Goal: Check status: Check status

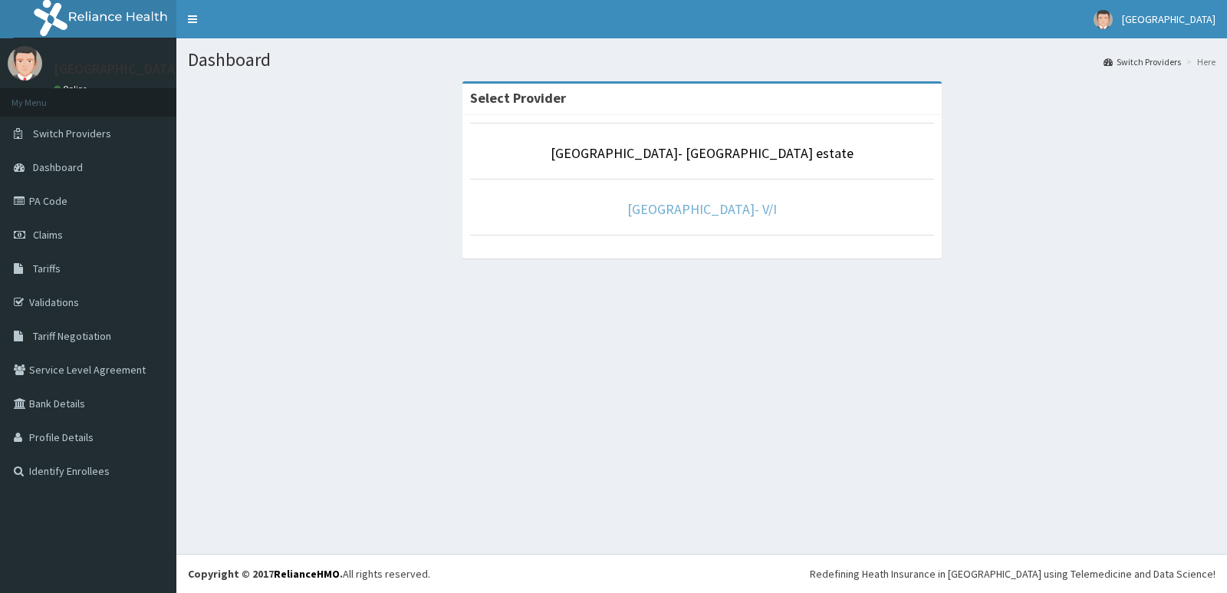
click at [680, 200] on link "Faith City Hospital- V/I" at bounding box center [702, 209] width 150 height 18
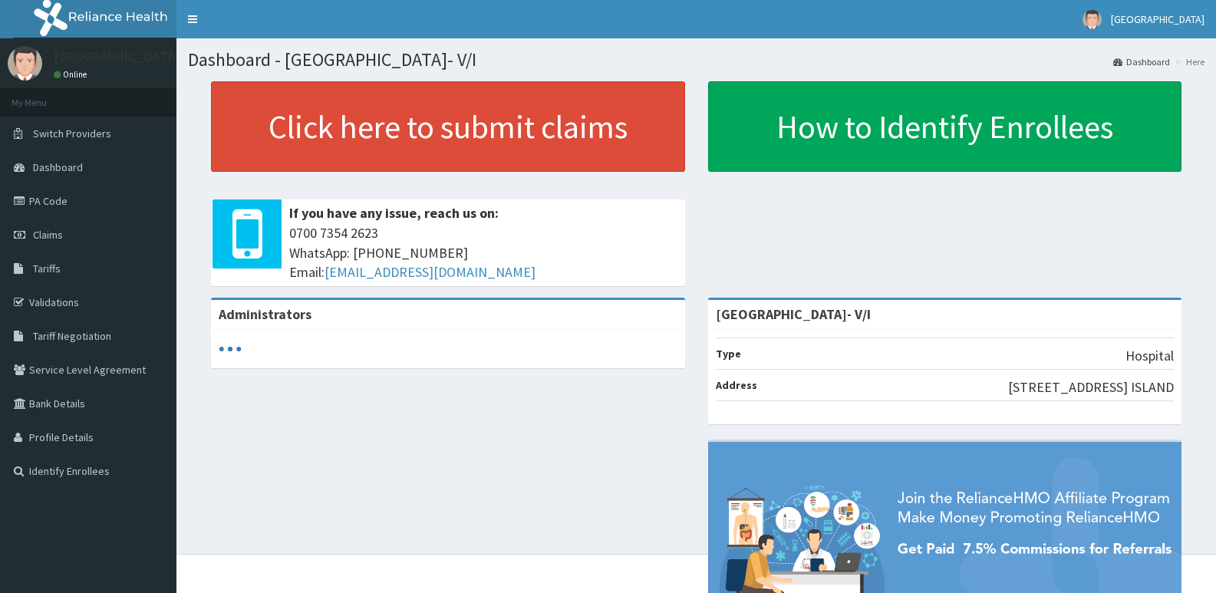
click at [60, 238] on span "Claims" at bounding box center [48, 235] width 30 height 14
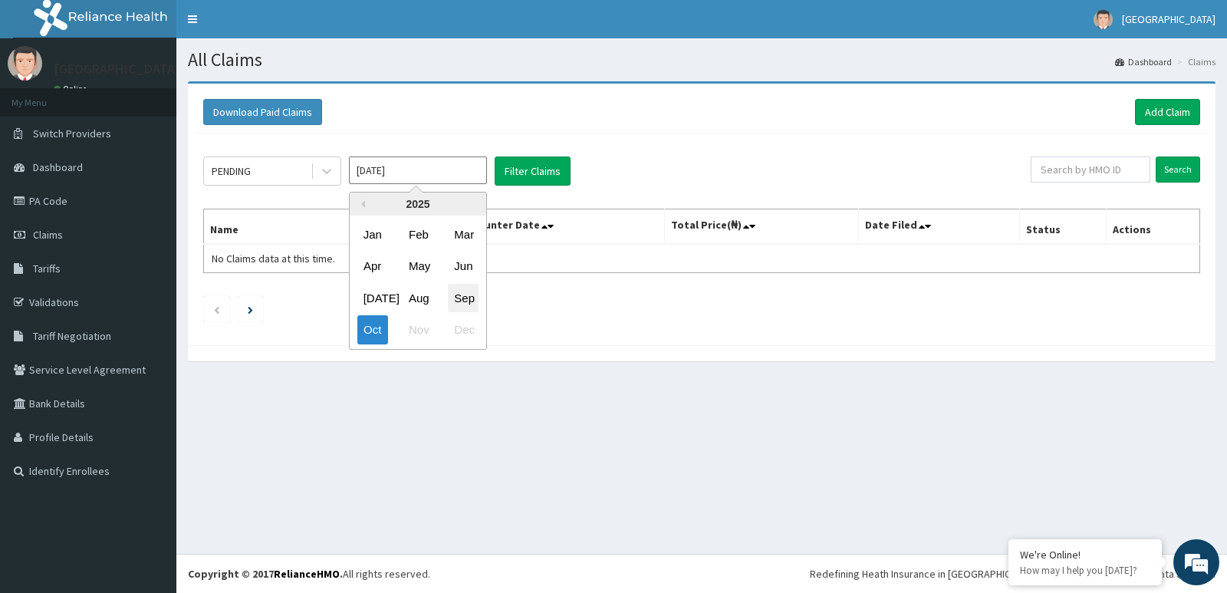
click at [463, 294] on div "Sep" at bounding box center [463, 298] width 31 height 28
type input "[DATE]"
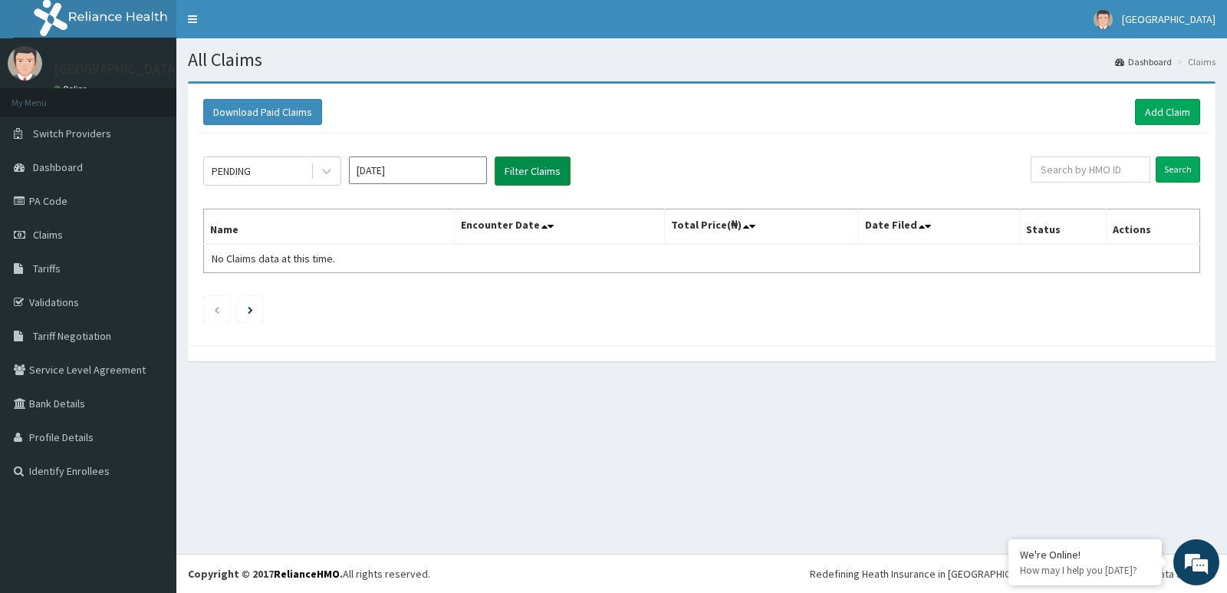
click at [528, 173] on button "Filter Claims" at bounding box center [533, 170] width 76 height 29
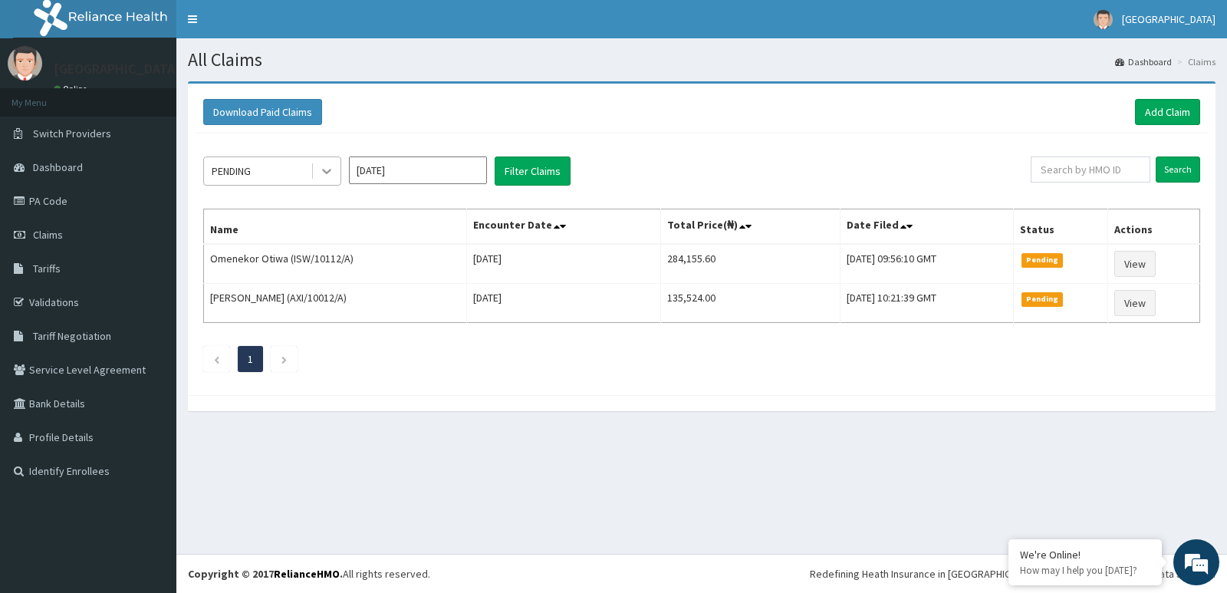
click at [323, 171] on icon at bounding box center [326, 171] width 9 height 5
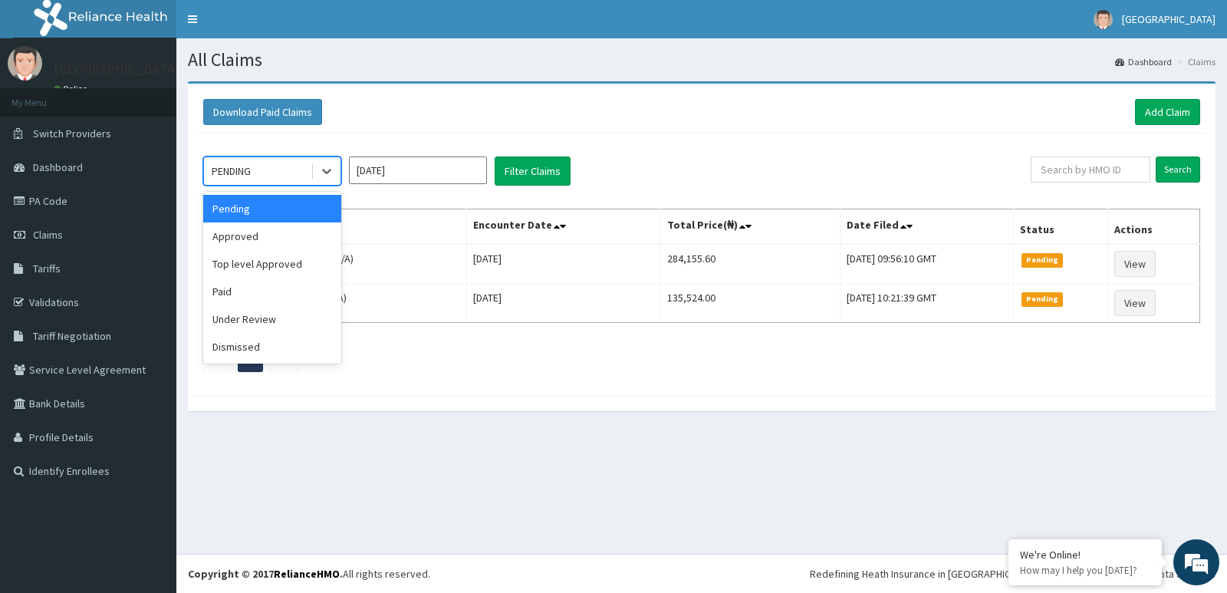
click at [518, 419] on div "Download Paid Claims Add Claim × Note you can only download claims within a max…" at bounding box center [701, 253] width 1051 height 345
click at [321, 168] on icon at bounding box center [326, 170] width 15 height 15
click at [277, 326] on div "Under Review" at bounding box center [272, 319] width 138 height 28
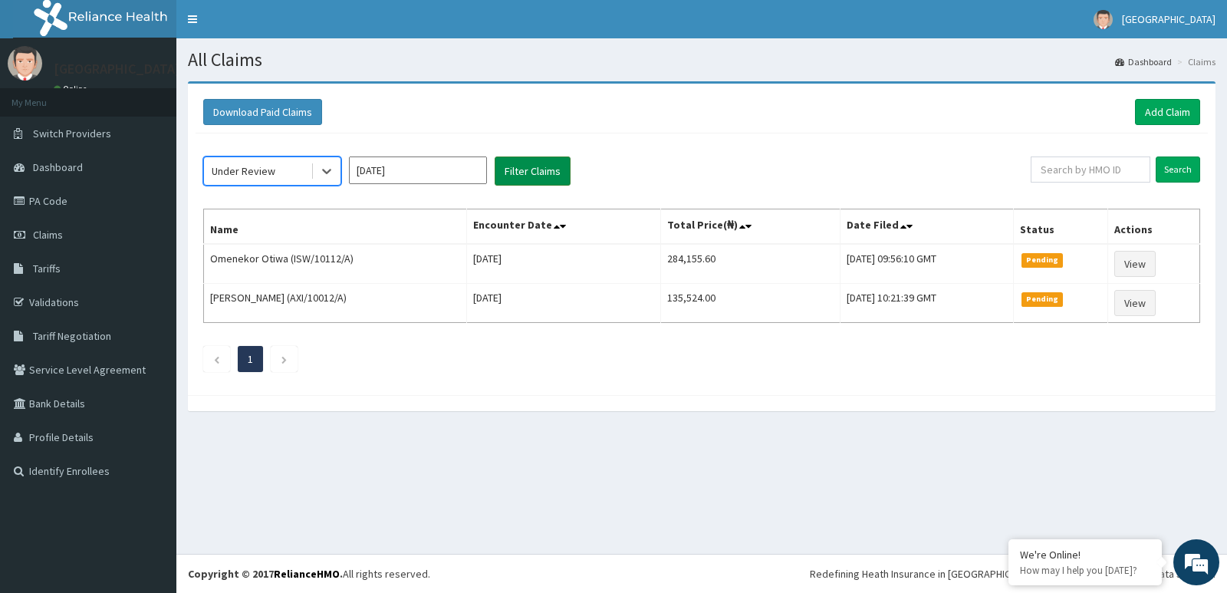
click at [531, 176] on button "Filter Claims" at bounding box center [533, 170] width 76 height 29
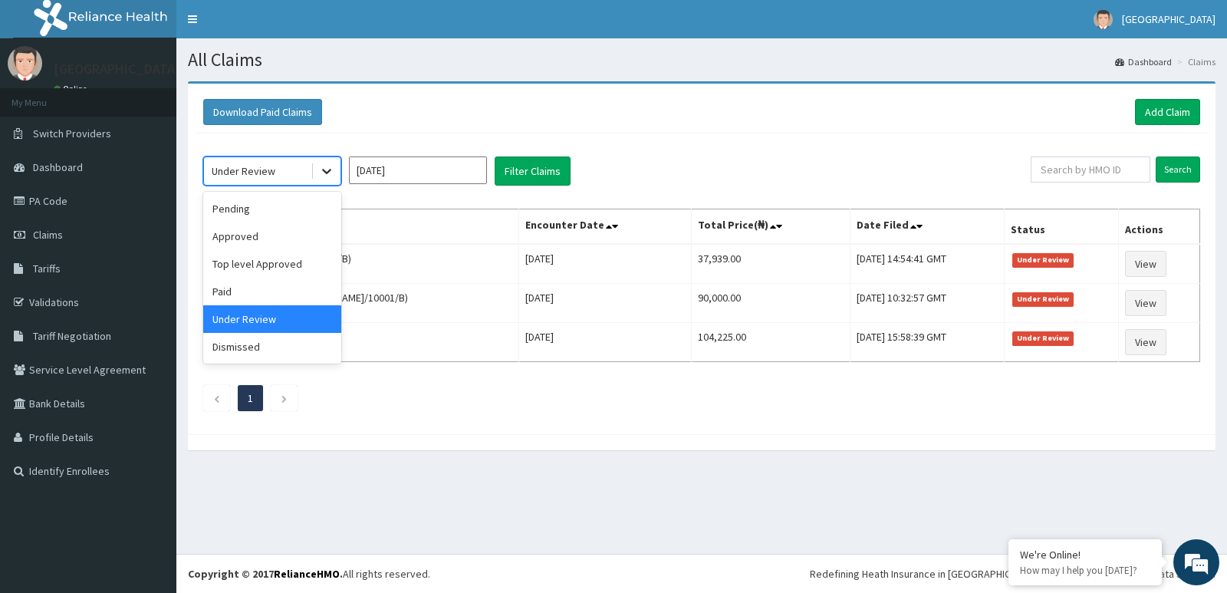
click at [333, 170] on icon at bounding box center [326, 170] width 15 height 15
click at [303, 242] on div "Approved" at bounding box center [272, 236] width 138 height 28
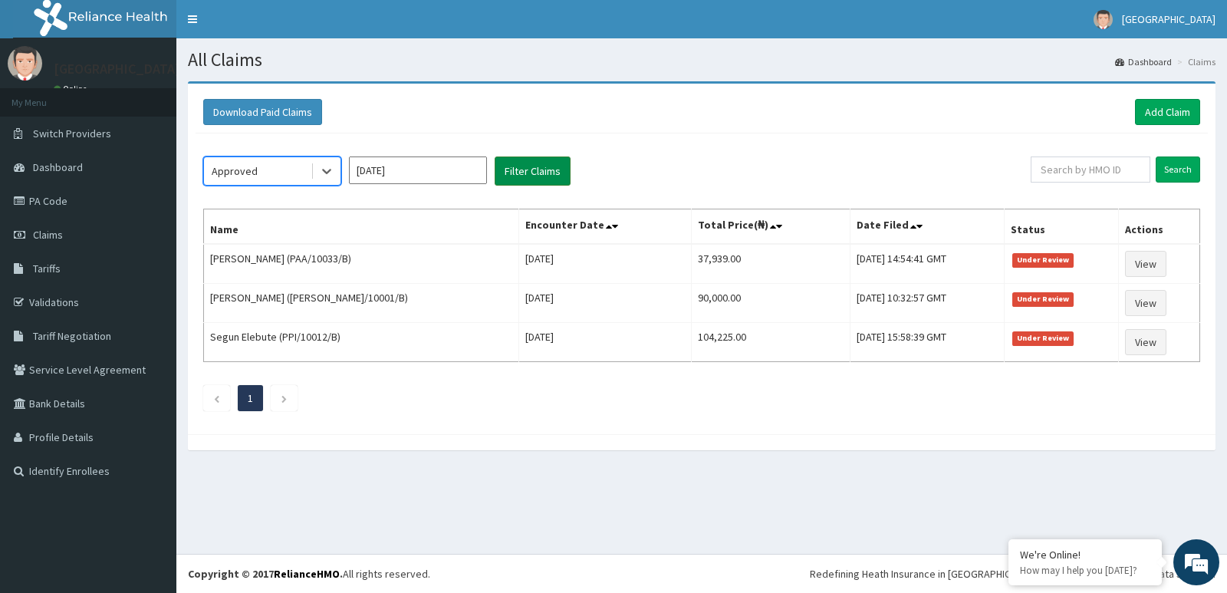
click at [519, 180] on button "Filter Claims" at bounding box center [533, 170] width 76 height 29
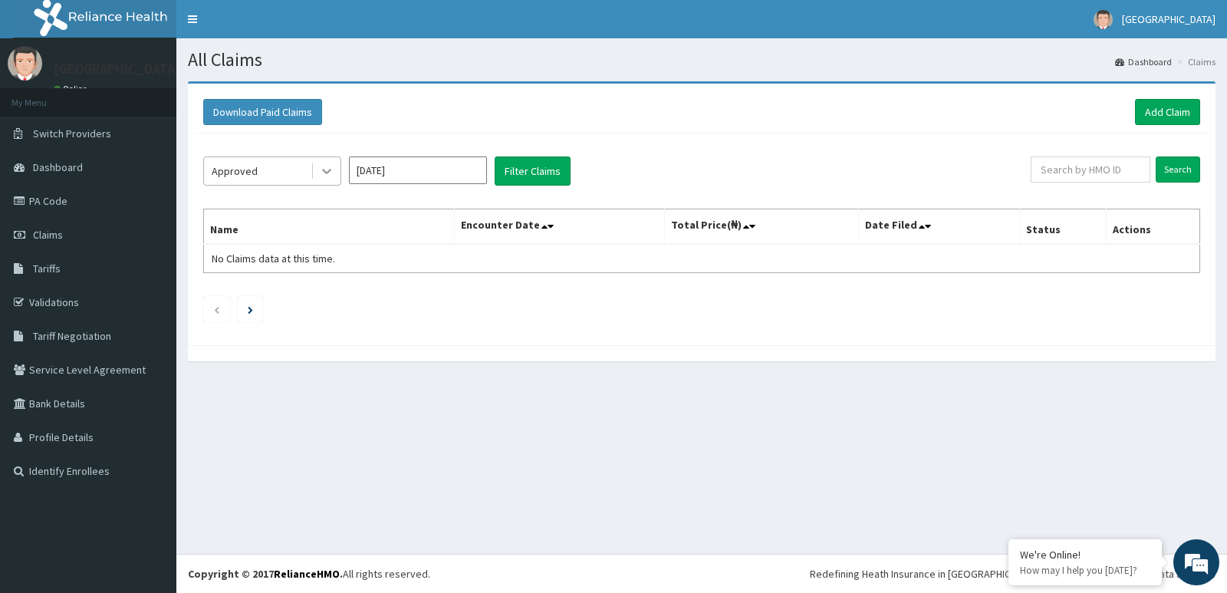
click at [326, 169] on icon at bounding box center [326, 170] width 15 height 15
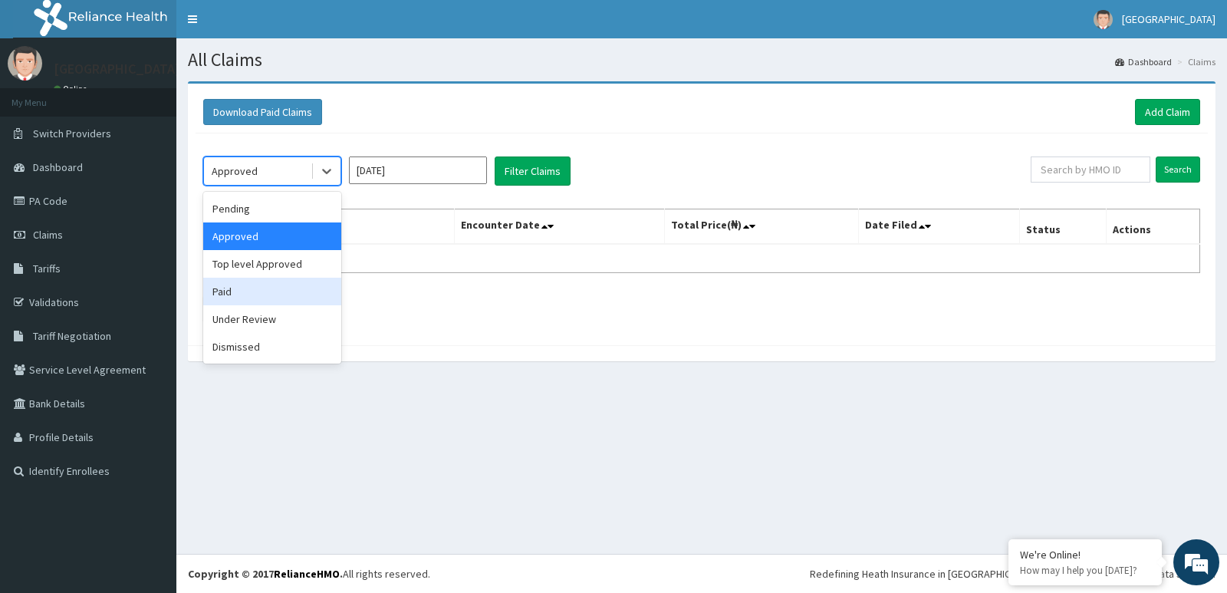
click at [314, 291] on div "Paid" at bounding box center [272, 292] width 138 height 28
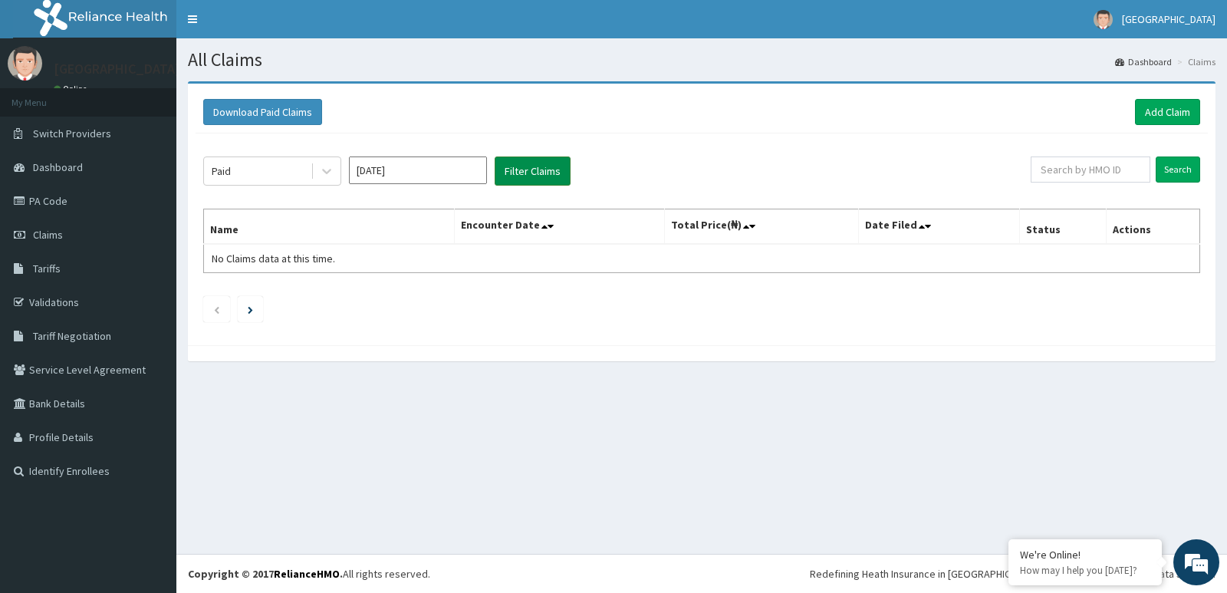
click at [518, 172] on button "Filter Claims" at bounding box center [533, 170] width 76 height 29
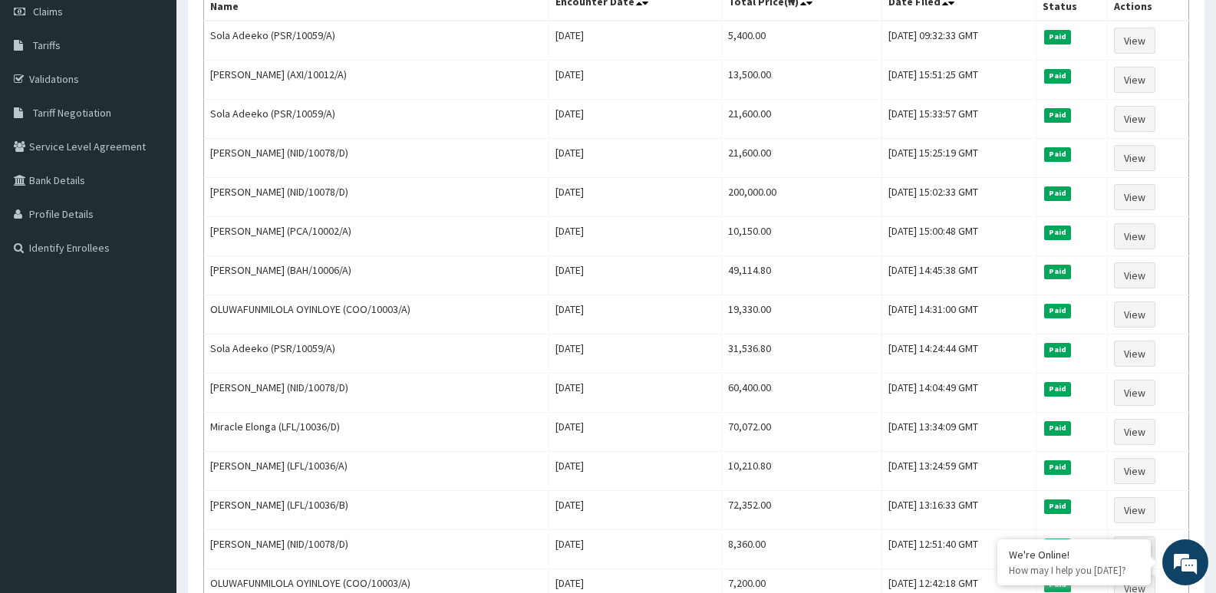
scroll to position [70, 0]
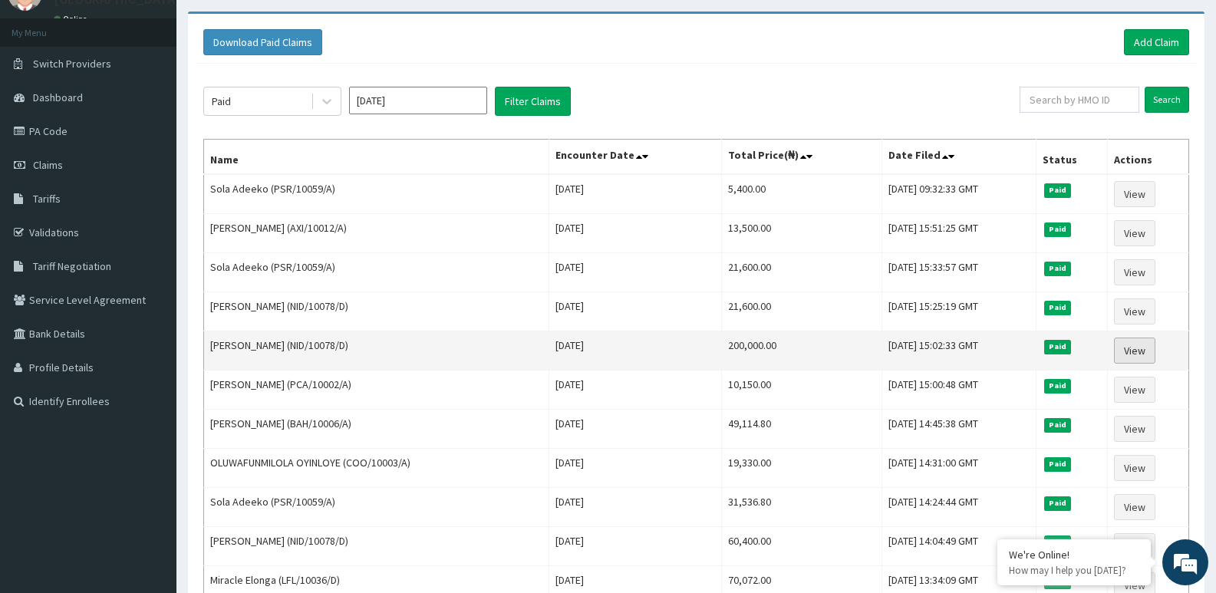
click at [1137, 353] on link "View" at bounding box center [1134, 350] width 41 height 26
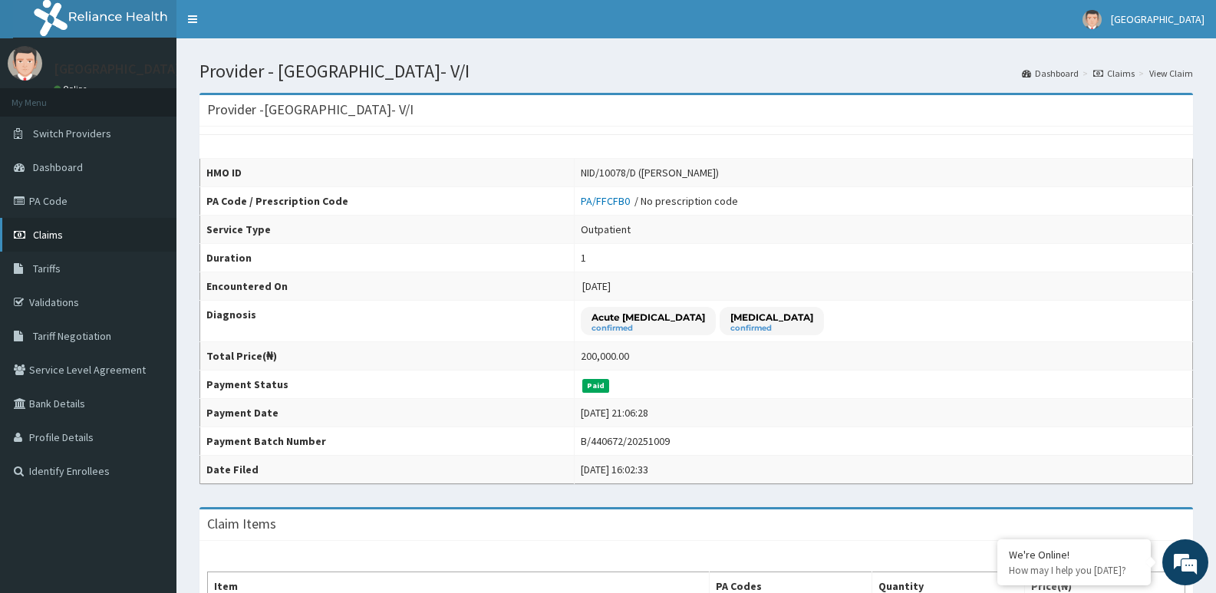
click at [44, 229] on span "Claims" at bounding box center [48, 235] width 30 height 14
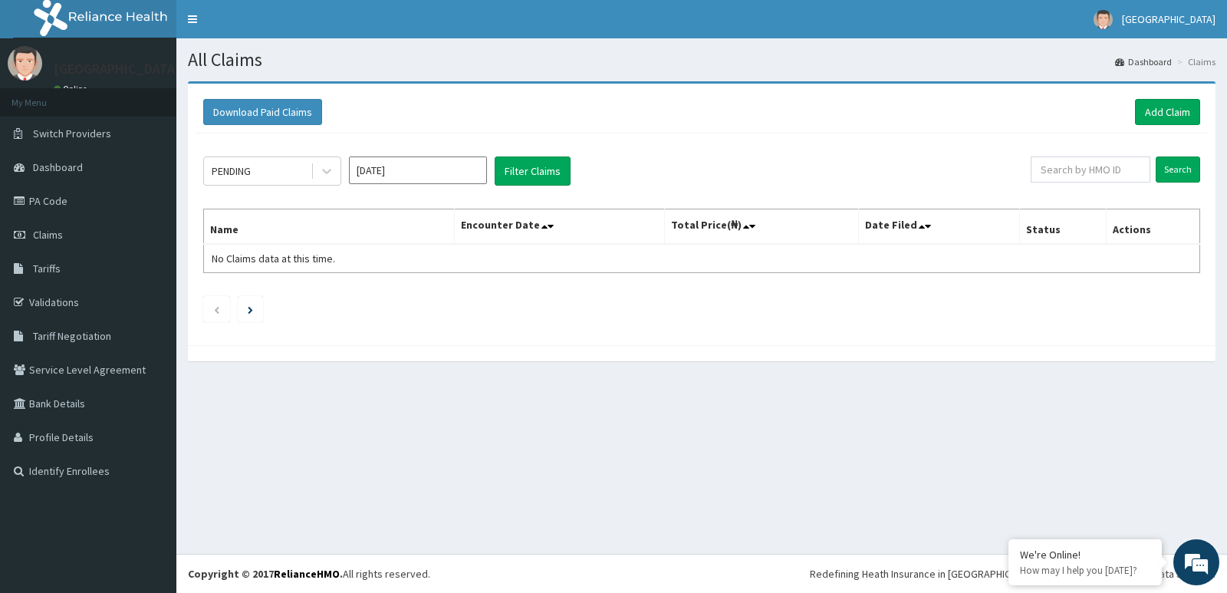
click at [417, 179] on input "[DATE]" at bounding box center [418, 170] width 138 height 28
click at [460, 301] on div "Sep" at bounding box center [463, 298] width 31 height 28
type input "[DATE]"
click at [528, 172] on button "Filter Claims" at bounding box center [533, 170] width 76 height 29
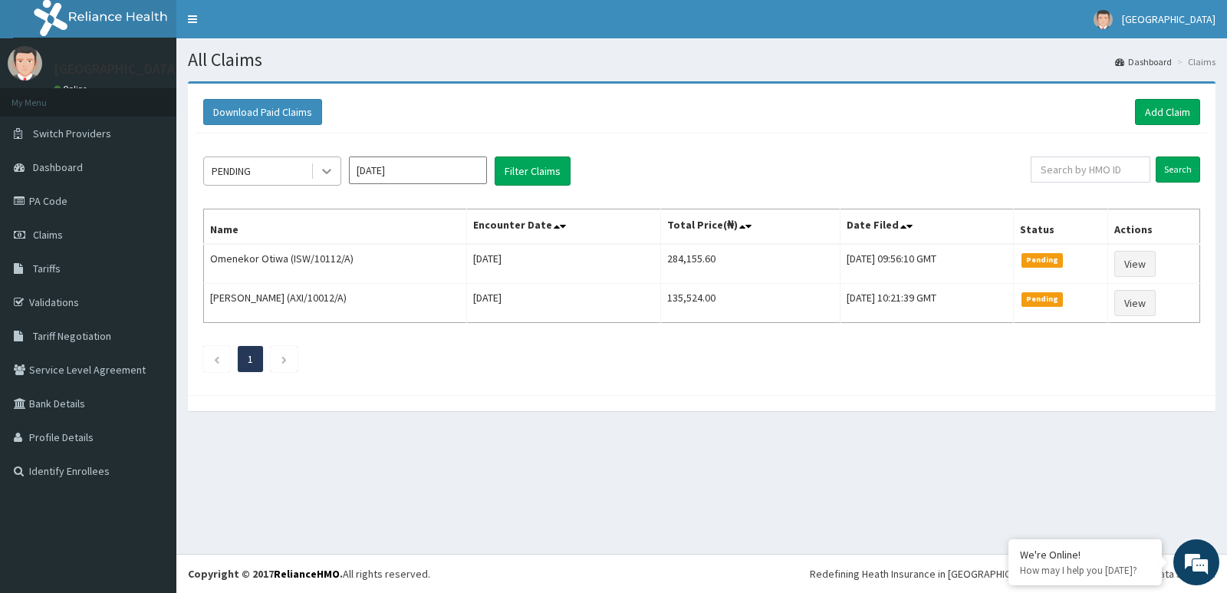
click at [318, 166] on div at bounding box center [327, 171] width 28 height 28
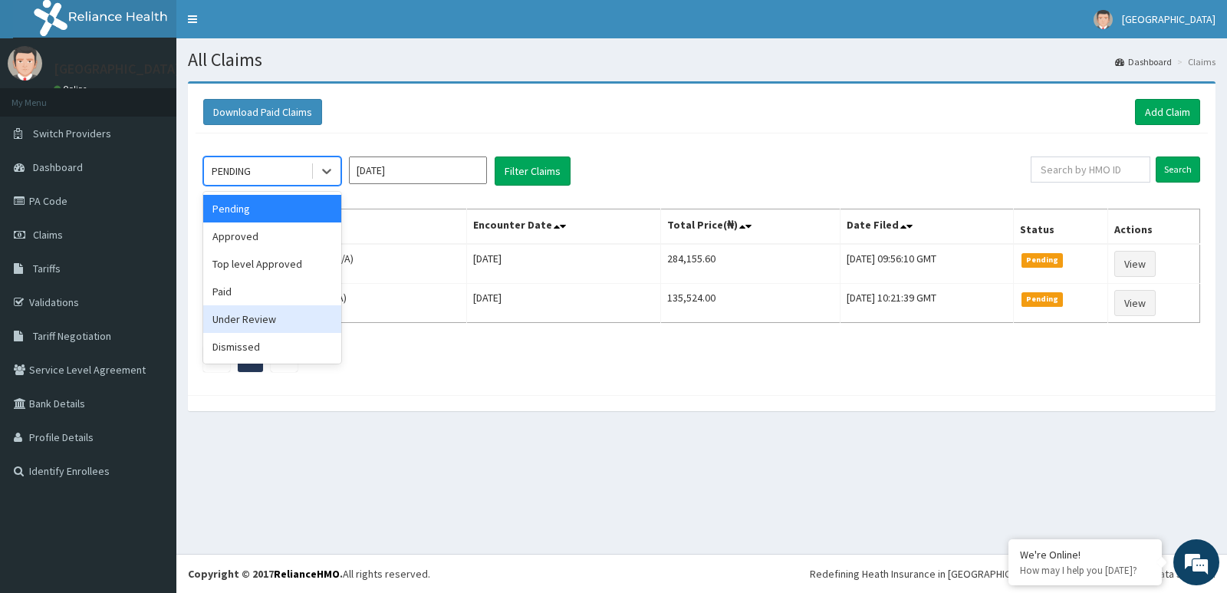
click at [278, 317] on div "Under Review" at bounding box center [272, 319] width 138 height 28
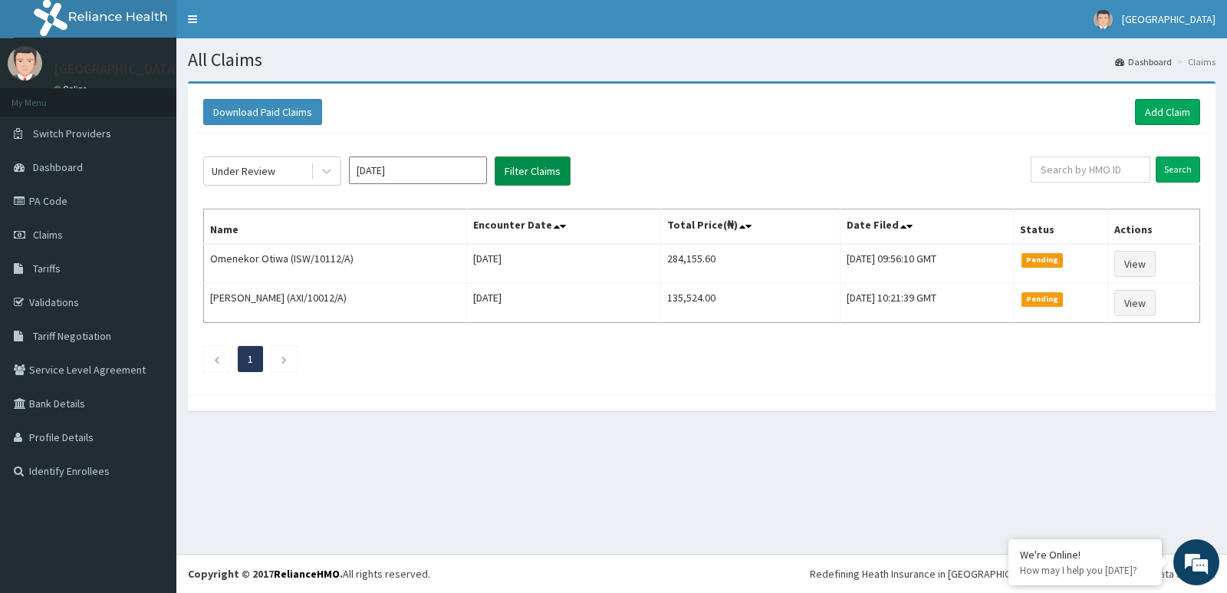
click at [518, 172] on button "Filter Claims" at bounding box center [533, 170] width 76 height 29
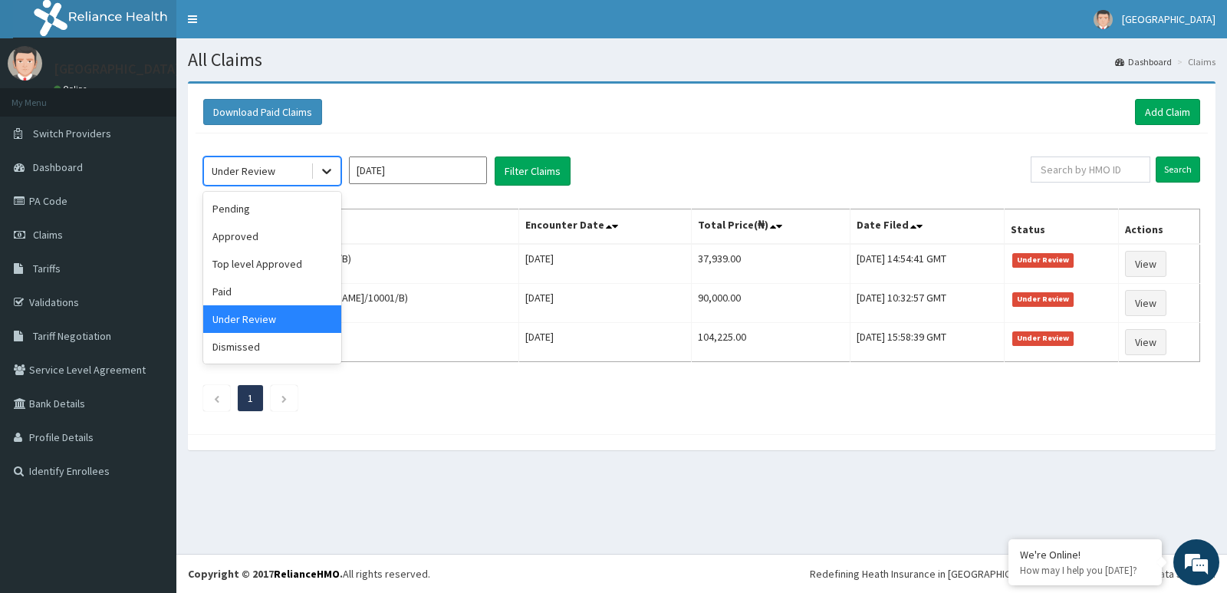
click at [324, 172] on icon at bounding box center [326, 170] width 15 height 15
click at [312, 351] on div "Dismissed" at bounding box center [272, 347] width 138 height 28
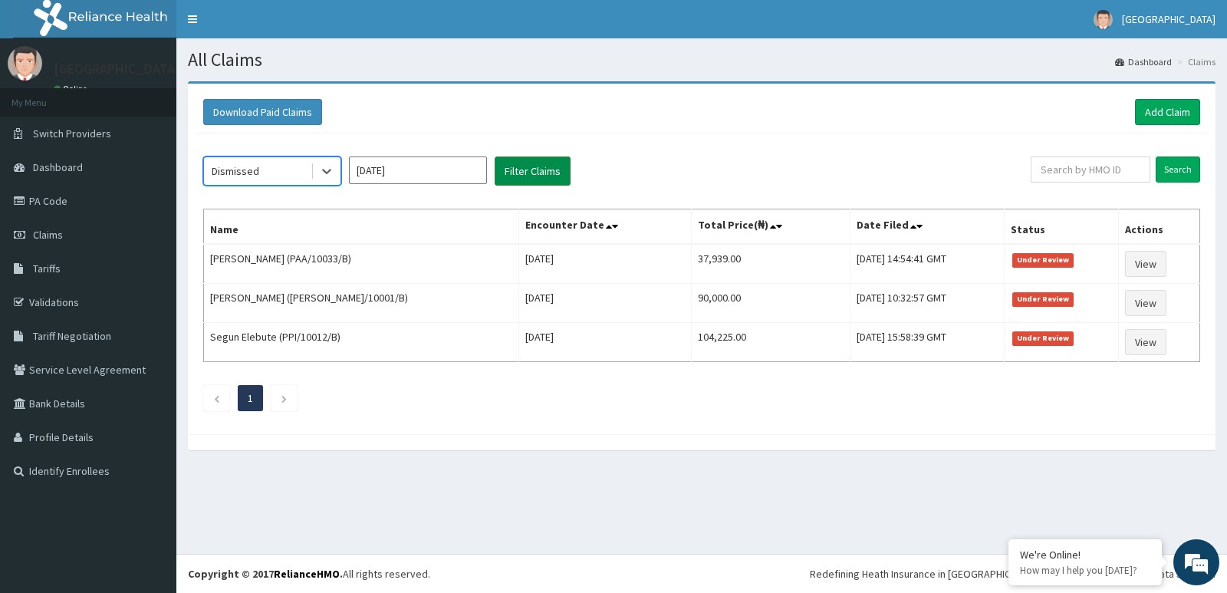
click at [544, 167] on button "Filter Claims" at bounding box center [533, 170] width 76 height 29
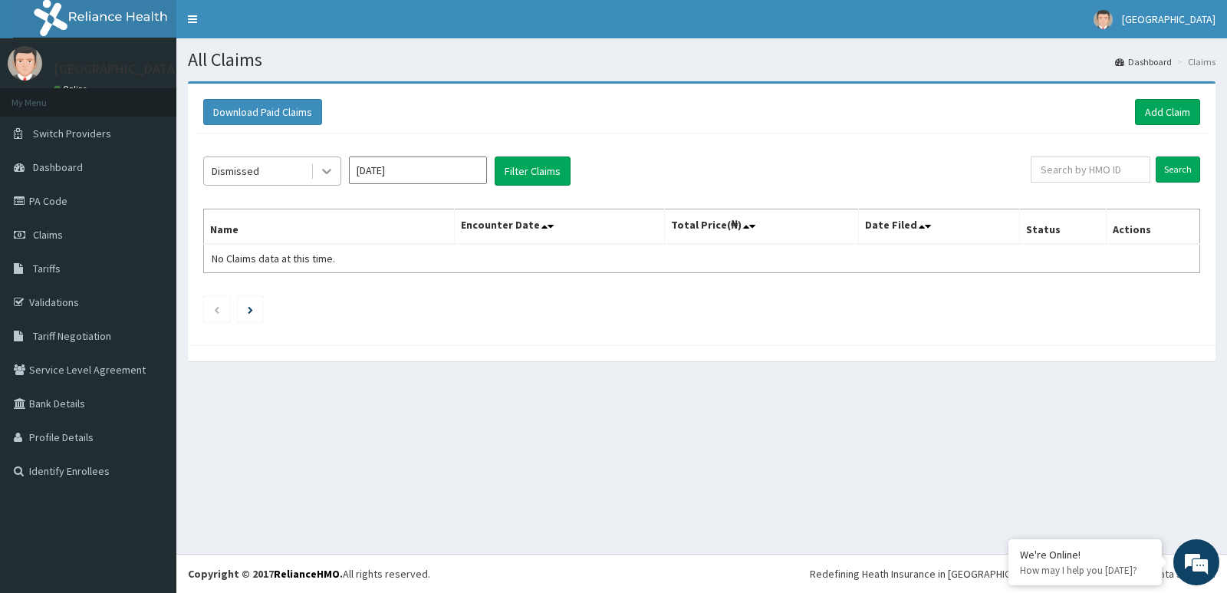
click at [327, 167] on icon at bounding box center [326, 170] width 15 height 15
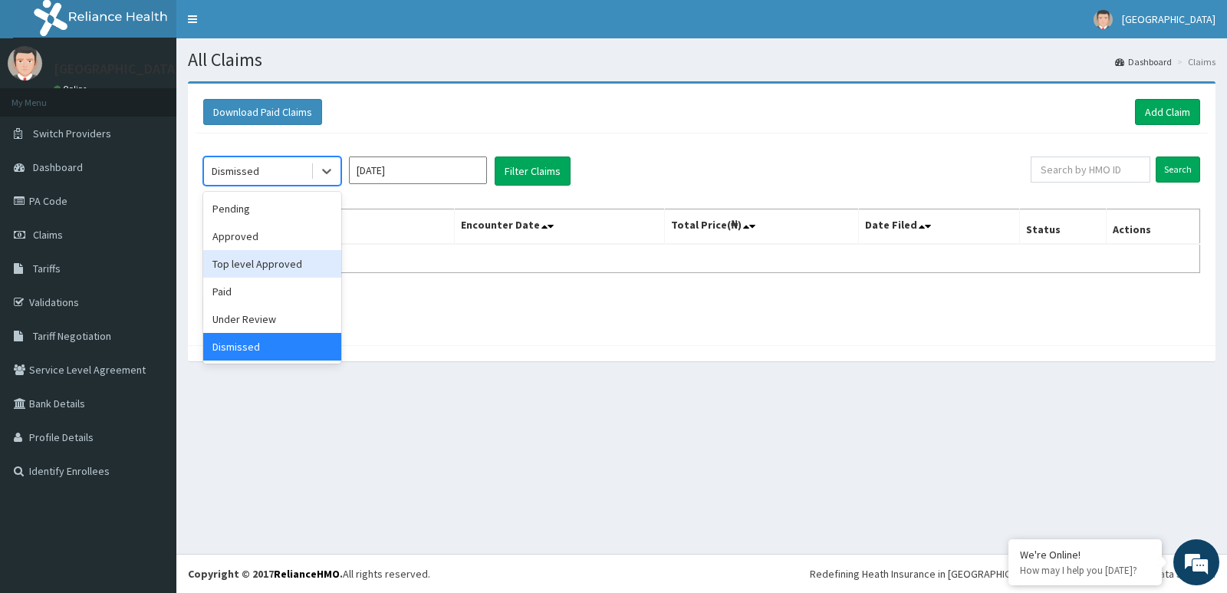
click at [278, 265] on div "Top level Approved" at bounding box center [272, 264] width 138 height 28
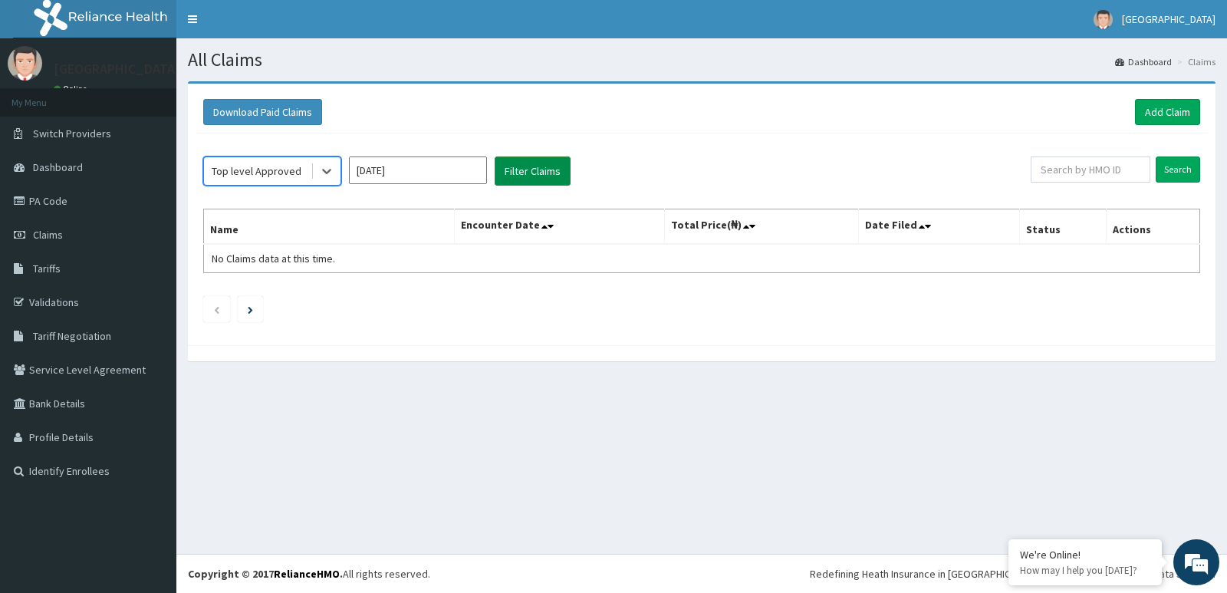
click at [544, 174] on button "Filter Claims" at bounding box center [533, 170] width 76 height 29
